Goal: Task Accomplishment & Management: Complete application form

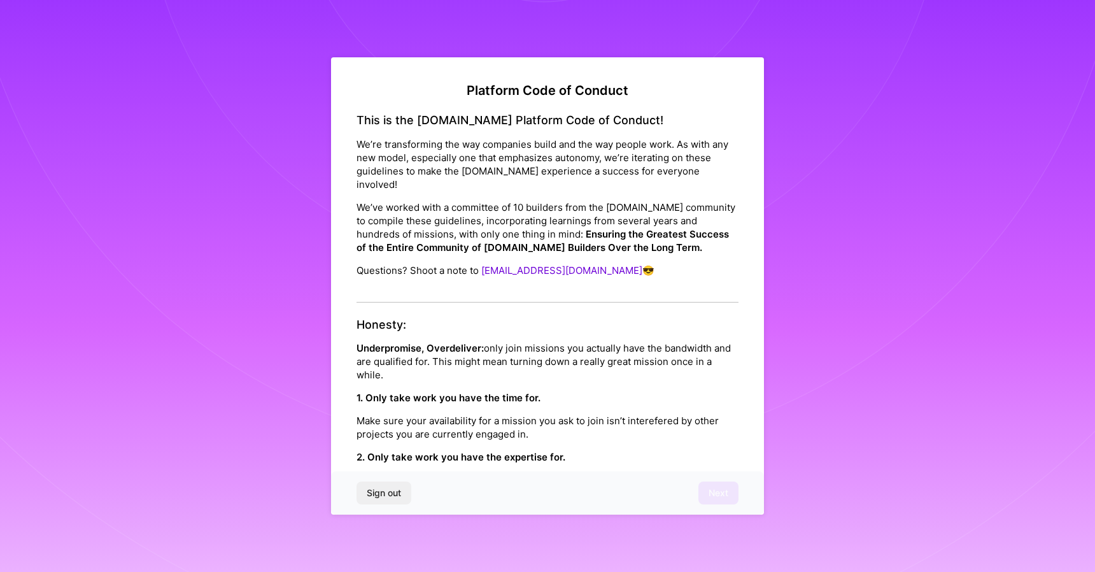
click at [501, 391] on div "1. Only take work you have the time for. Make sure your availability for a miss…" at bounding box center [548, 416] width 382 height 50
click at [522, 341] on p "Underpromise, Overdeliver: only join missions you actually have the bandwidth a…" at bounding box center [548, 361] width 382 height 40
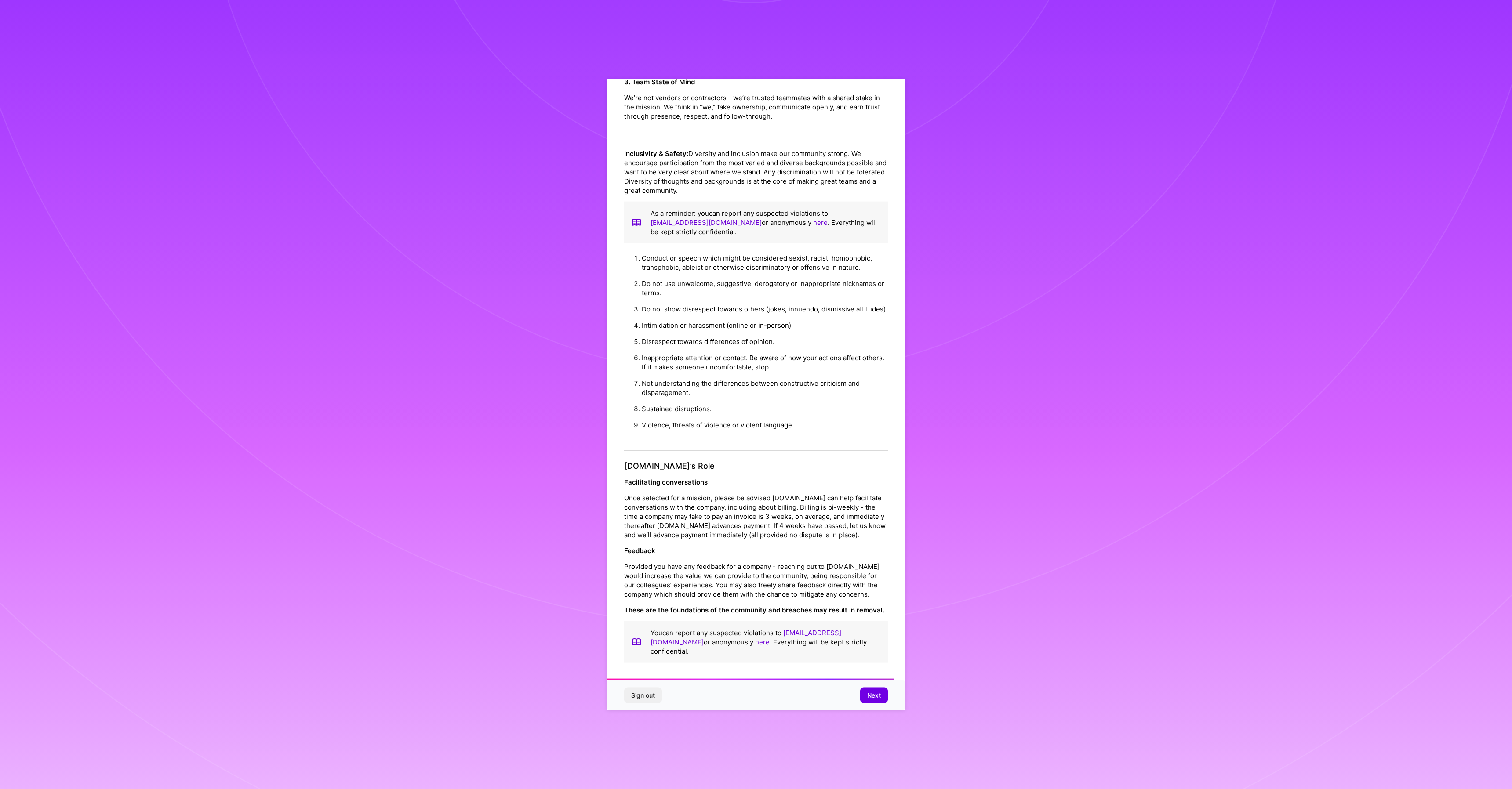
scroll to position [810, 0]
drag, startPoint x: 624, startPoint y: 308, endPoint x: 787, endPoint y: 718, distance: 441.2
click at [756, 394] on p "Provided you have any feedback for a company - reaching out to [DOMAIN_NAME] wo…" at bounding box center [756, 580] width 264 height 37
click at [756, 394] on button "Next" at bounding box center [874, 695] width 28 height 16
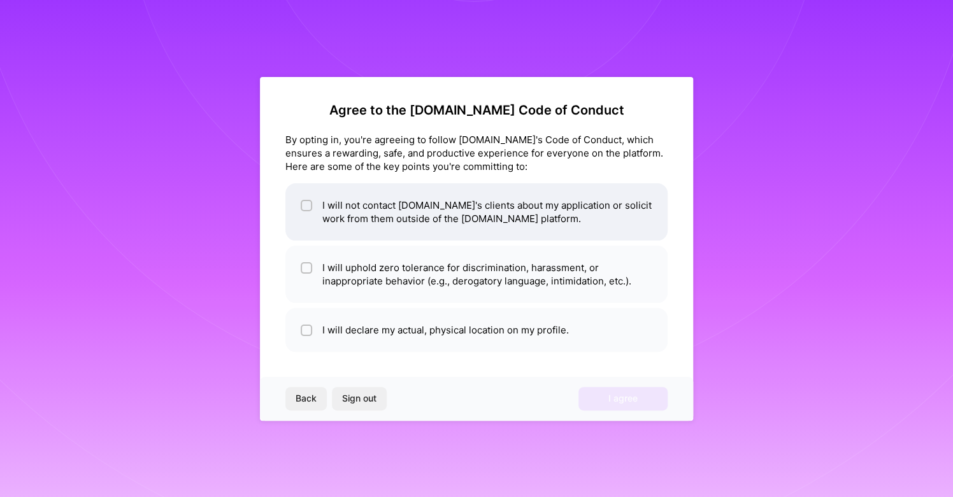
click at [306, 204] on input "checkbox" at bounding box center [307, 206] width 9 height 9
checkbox input "true"
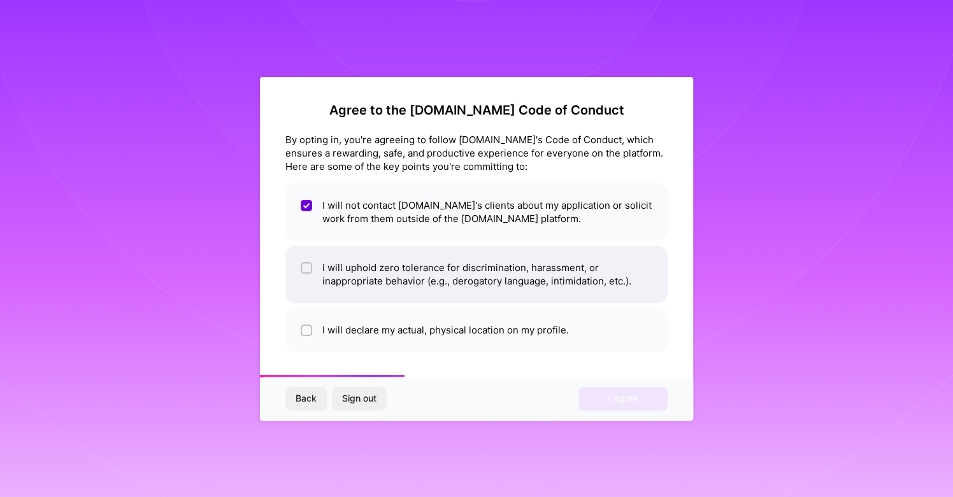
click at [308, 264] on input "checkbox" at bounding box center [307, 268] width 9 height 9
checkbox input "true"
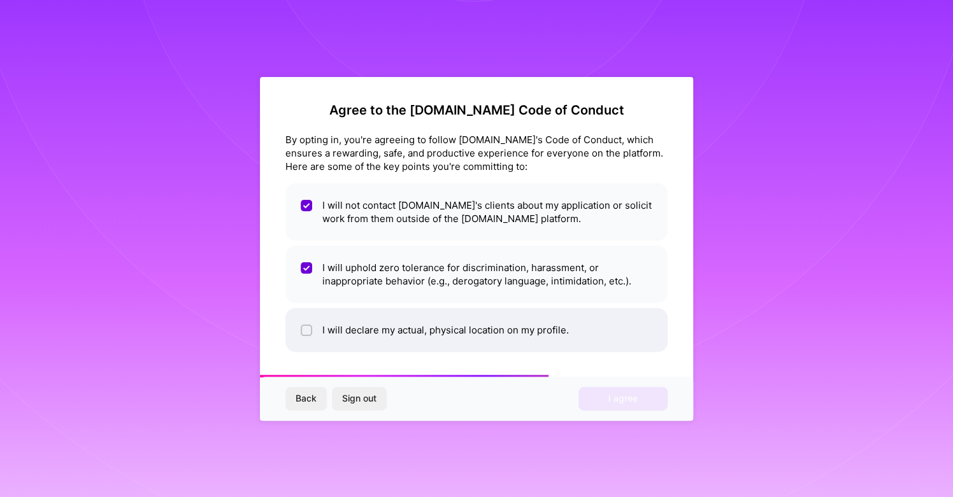
click at [307, 327] on input "checkbox" at bounding box center [307, 331] width 9 height 9
checkbox input "true"
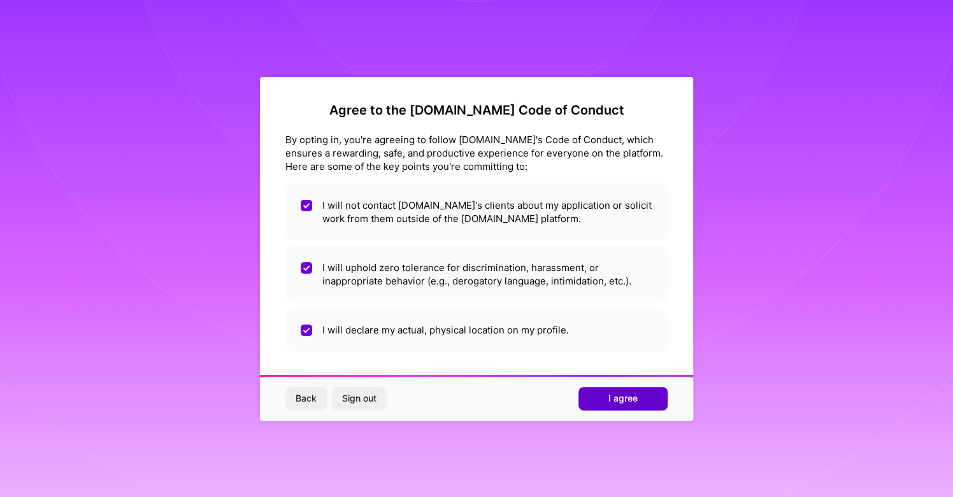
click at [637, 398] on button "I agree" at bounding box center [622, 398] width 89 height 23
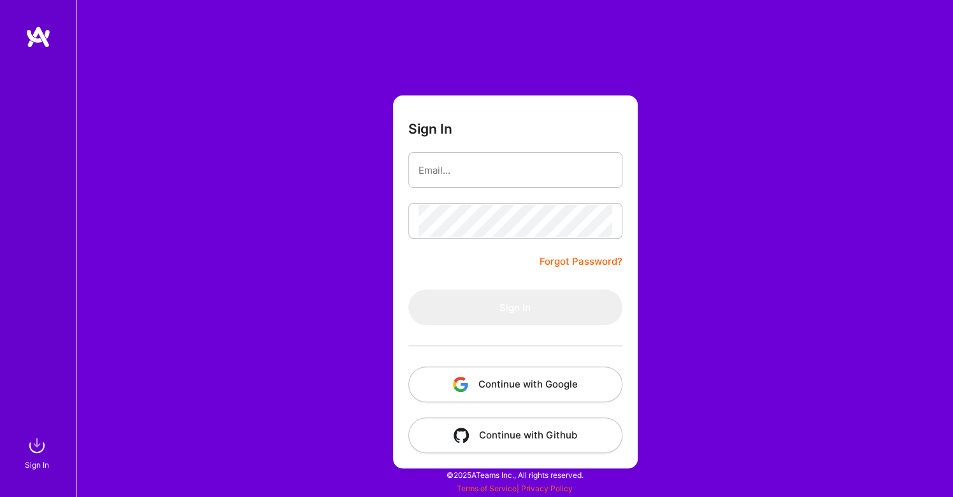
click at [539, 384] on button "Continue with Google" at bounding box center [515, 385] width 214 height 36
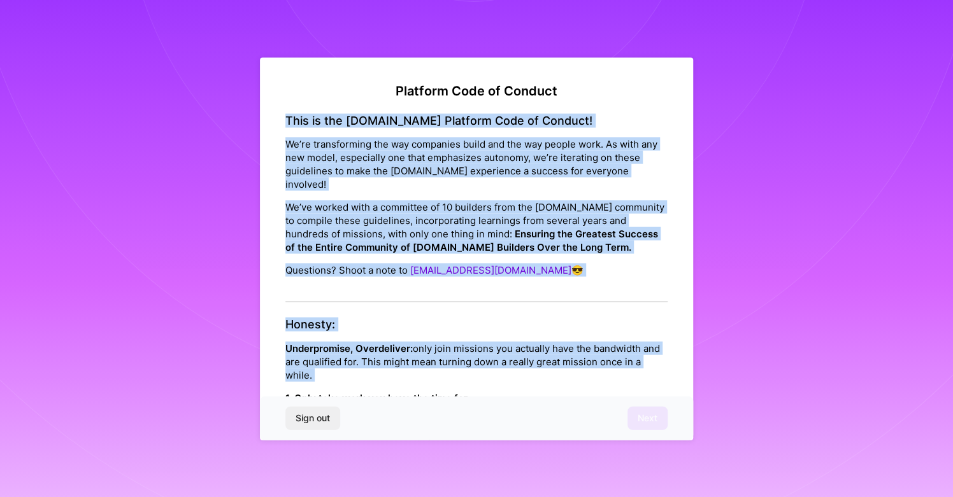
drag, startPoint x: 285, startPoint y: 112, endPoint x: 577, endPoint y: 350, distance: 377.1
click at [577, 350] on p "Underpromise, Overdeliver: only join missions you actually have the bandwidth a…" at bounding box center [476, 361] width 382 height 40
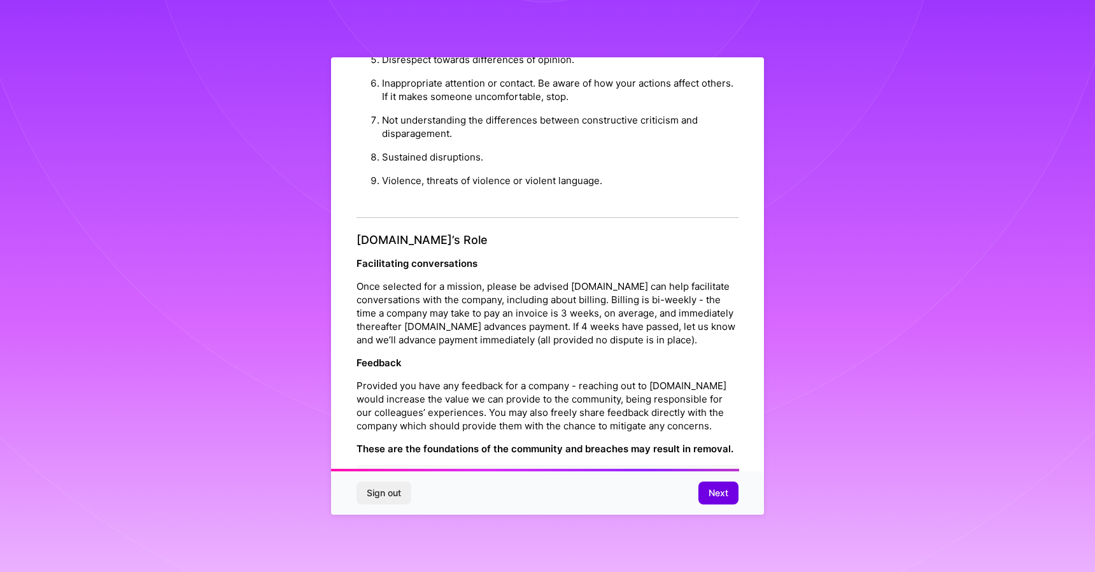
scroll to position [1293, 0]
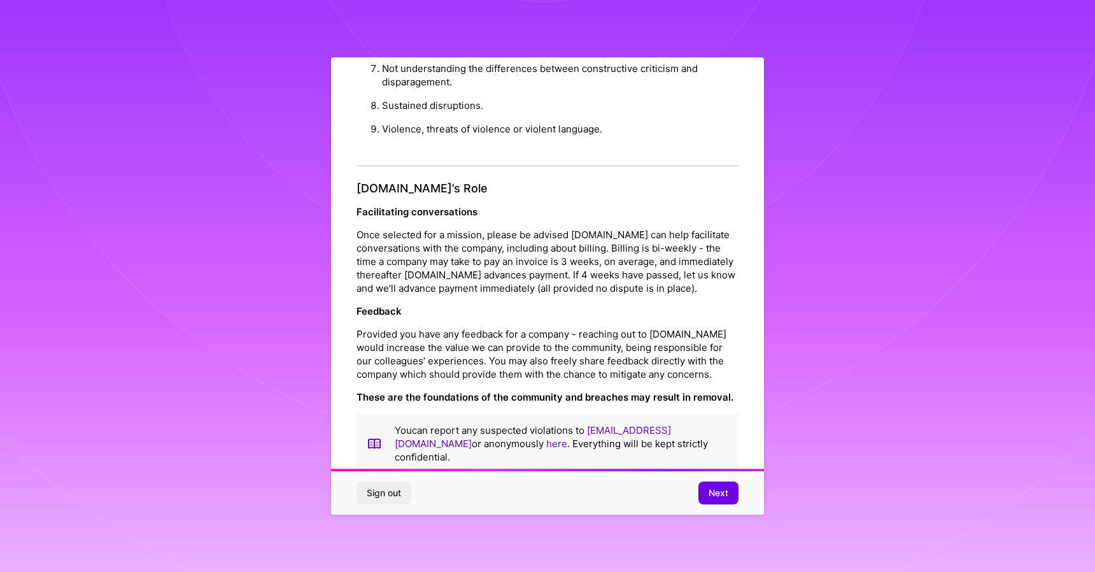
drag, startPoint x: 341, startPoint y: 275, endPoint x: 654, endPoint y: 536, distance: 407.9
click at [654, 536] on div "Platform Code of Conduct This is the [DOMAIN_NAME] Platform Code of Conduct! We…" at bounding box center [547, 286] width 1095 height 572
click at [729, 490] on button "Next" at bounding box center [719, 492] width 40 height 23
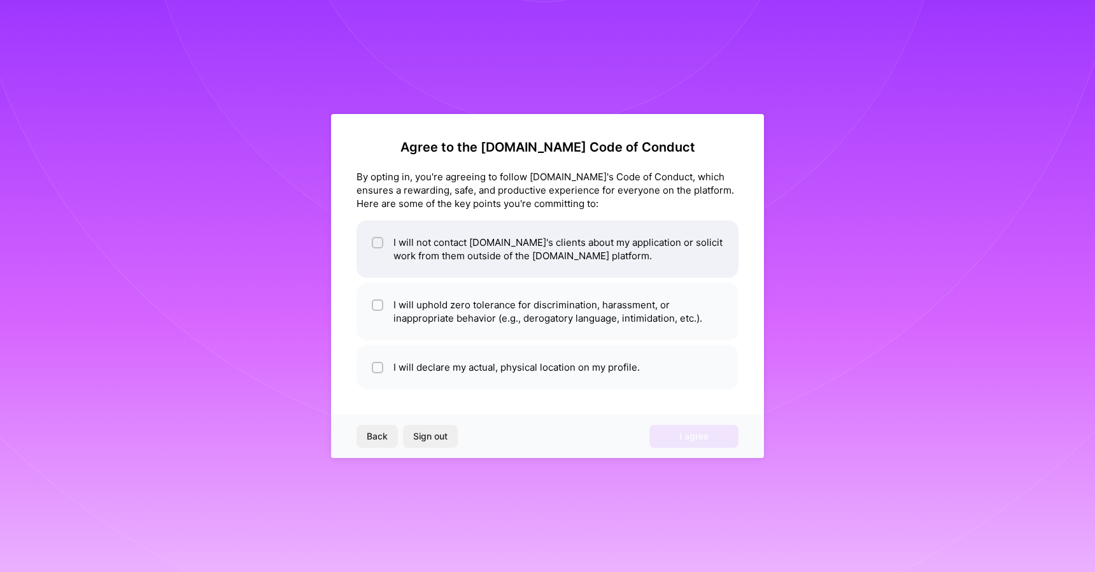
click at [383, 241] on div at bounding box center [377, 242] width 11 height 11
checkbox input "true"
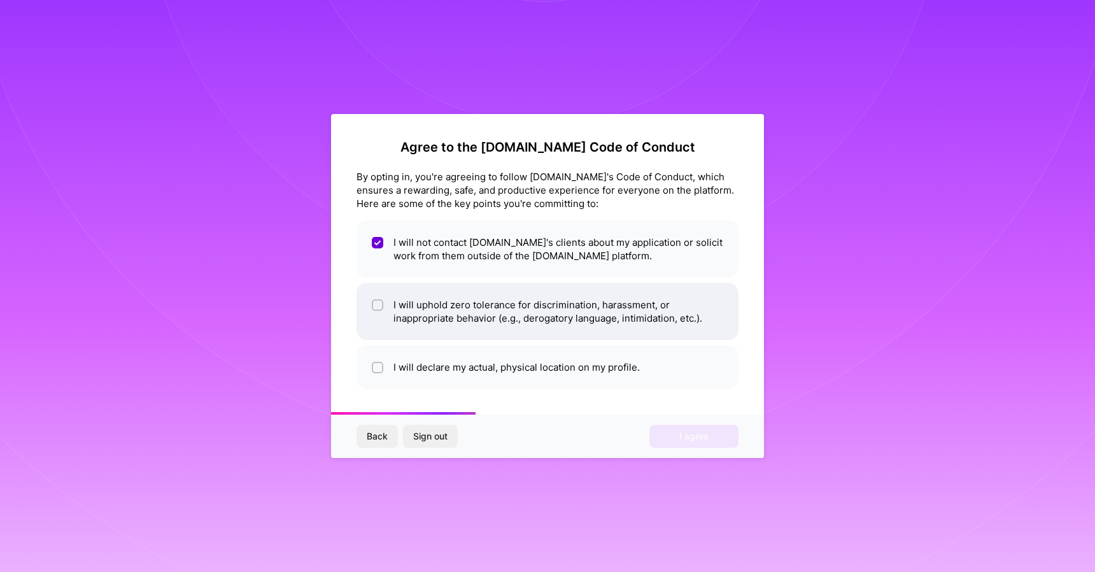
click at [379, 306] on input "checkbox" at bounding box center [378, 305] width 9 height 9
checkbox input "true"
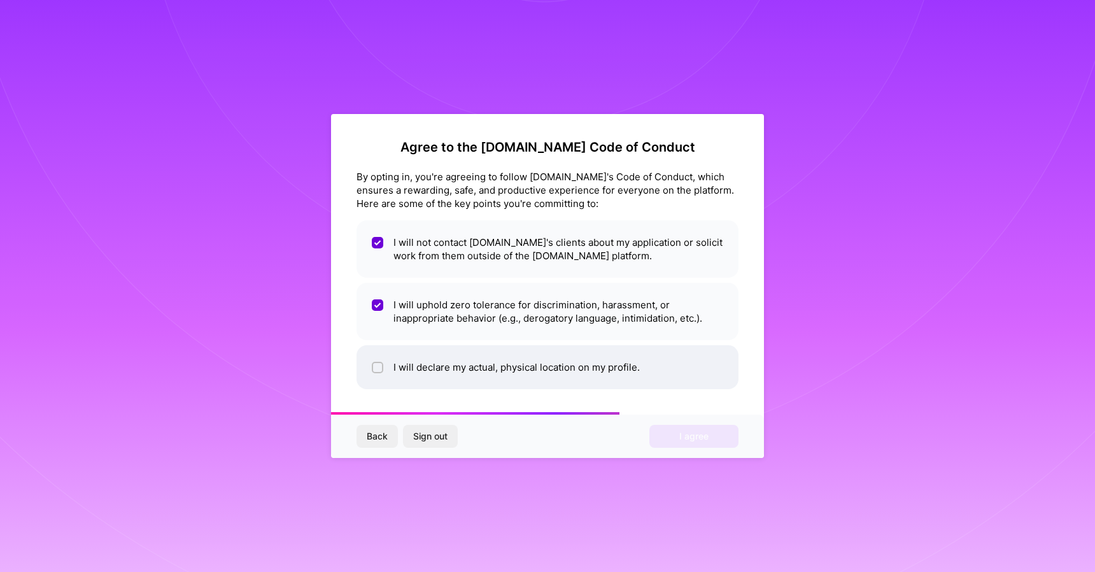
click at [380, 367] on input "checkbox" at bounding box center [378, 368] width 9 height 9
checkbox input "true"
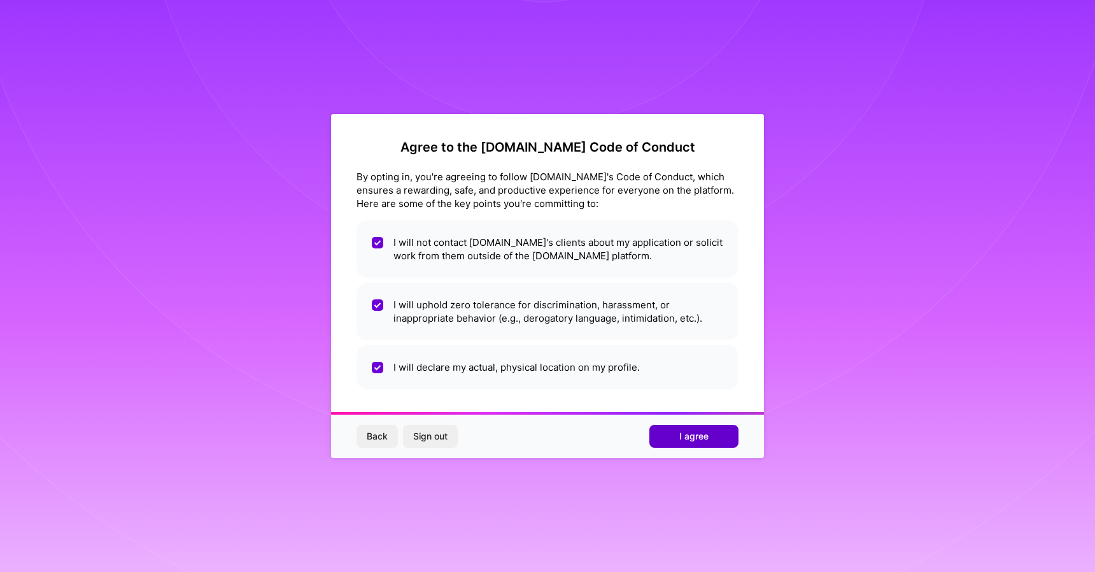
click at [692, 436] on span "I agree" at bounding box center [694, 436] width 29 height 13
